Goal: Task Accomplishment & Management: Manage account settings

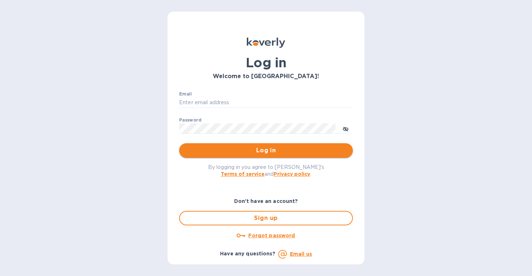
type input "[EMAIL_ADDRESS][DOMAIN_NAME]"
click at [256, 156] on button "Log in" at bounding box center [266, 150] width 174 height 14
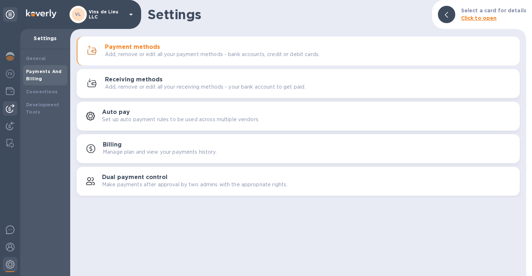
click at [13, 111] on img at bounding box center [10, 108] width 9 height 9
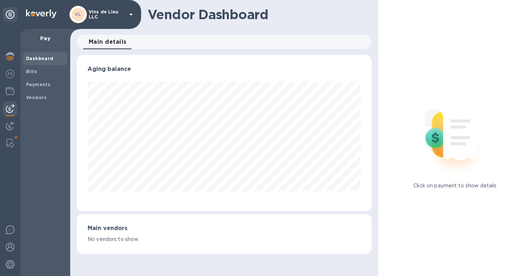
scroll to position [156, 295]
click at [45, 84] on b "Payments" at bounding box center [38, 84] width 24 height 5
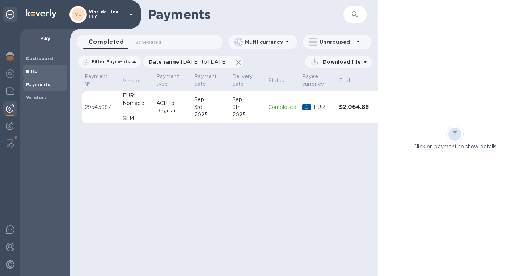
click at [42, 71] on span "Bills" at bounding box center [45, 71] width 38 height 7
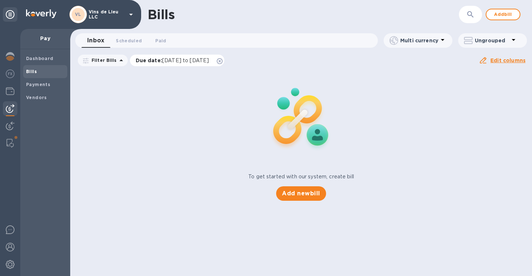
click at [223, 62] on icon at bounding box center [220, 61] width 6 height 6
